Goal: Task Accomplishment & Management: Manage account settings

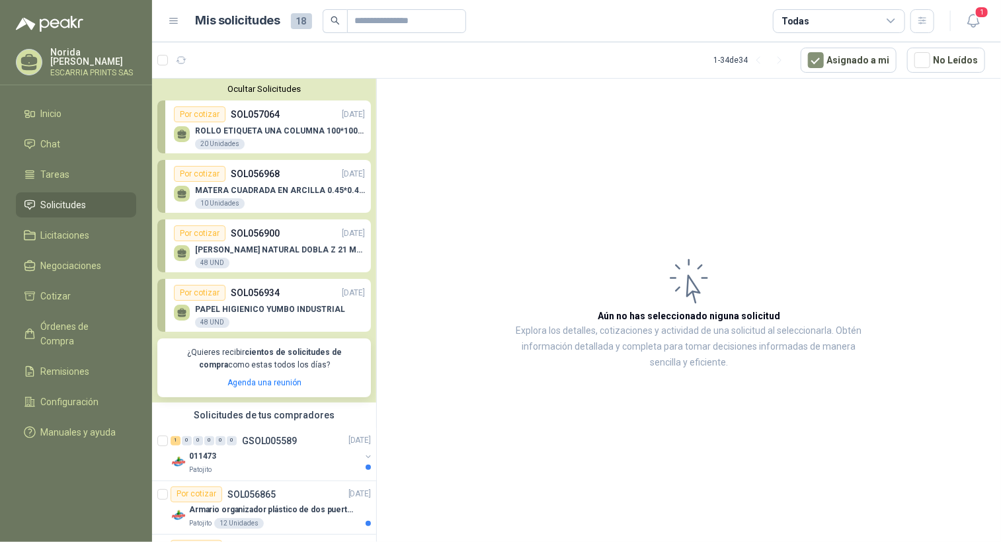
scroll to position [1190, 0]
